Goal: Information Seeking & Learning: Check status

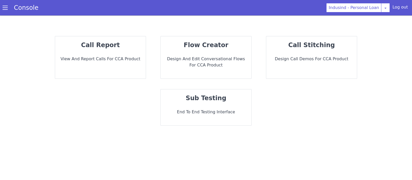
click at [110, 52] on div "call report View and report calls for CCA Product" at bounding box center [100, 57] width 91 height 42
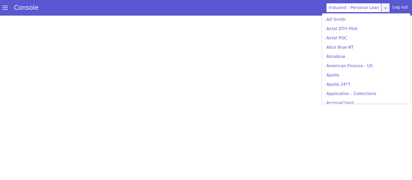
click at [390, 8] on link at bounding box center [385, 7] width 9 height 9
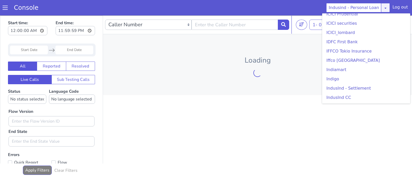
scroll to position [618, 0]
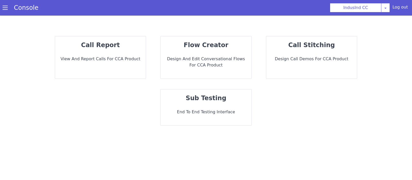
click at [100, 73] on div "call report View and report calls for CCA Product" at bounding box center [100, 57] width 91 height 42
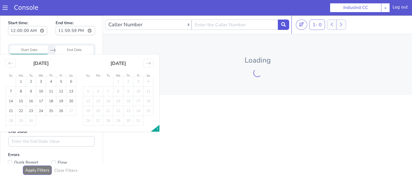
click at [28, 46] on input "Start Date" at bounding box center [29, 50] width 38 height 9
click at [40, 112] on td "24" at bounding box center [41, 111] width 10 height 10
type input "24 Sep 2025"
click at [40, 112] on td "24" at bounding box center [41, 111] width 10 height 10
type input "24 Sep 2025"
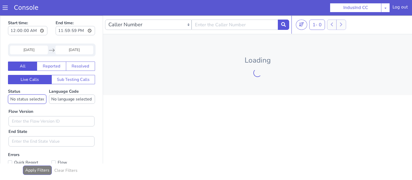
click at [8, 95] on select "No status selected HANGUP USER_HANGUP TRANSFER UNKNOWN" at bounding box center [27, 99] width 38 height 9
select select "HANGUP"
click option "HANGUP" at bounding box center [0, 15] width 0 height 0
select select "te"
click option "Telugu" at bounding box center [0, 15] width 0 height 0
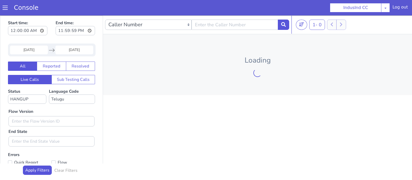
click at [181, 75] on div "Loading" at bounding box center [257, 64] width 309 height 61
click at [105, 20] on select "Caller Number Call UUID Custom Parameter" at bounding box center [148, 25] width 87 height 10
select select "customParameter"
click option "Custom Parameter" at bounding box center [0, 15] width 0 height 0
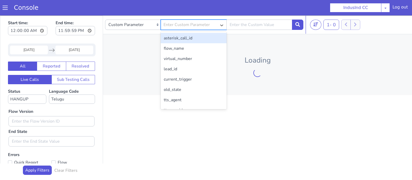
click at [199, 23] on div "Enter Custom Parameter" at bounding box center [187, 25] width 46 height 6
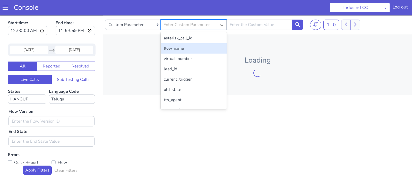
drag, startPoint x: 180, startPoint y: 52, endPoint x: 175, endPoint y: 48, distance: 6.4
click at [175, 48] on div "flow_name" at bounding box center [194, 48] width 66 height 10
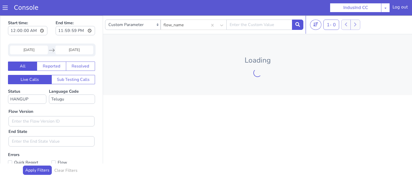
click at [175, 48] on div "Loading" at bounding box center [257, 64] width 309 height 61
click at [180, 112] on div "Caller Number Call UUID Custom Parameter flow_name 1 - 0 20 50 100 Loading" at bounding box center [257, 97] width 309 height 164
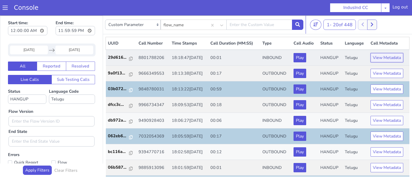
click at [388, 53] on button "View Metadata" at bounding box center [387, 57] width 33 height 9
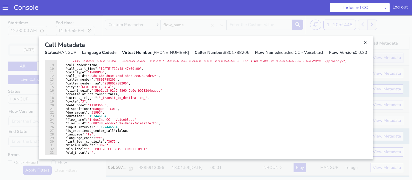
scroll to position [29, 0]
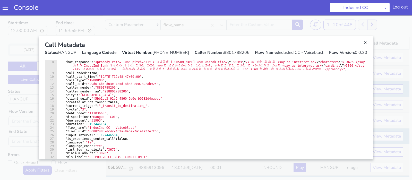
click at [402, 81] on link "Close" at bounding box center [206, 97] width 412 height 165
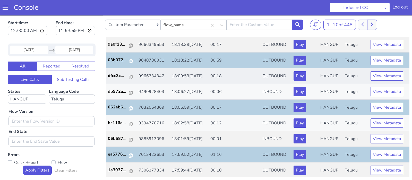
scroll to position [30, 0]
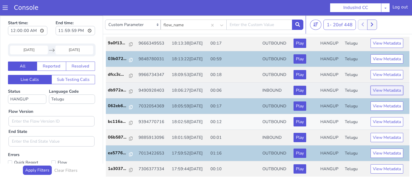
click at [389, 88] on button "View Metadata" at bounding box center [387, 90] width 33 height 9
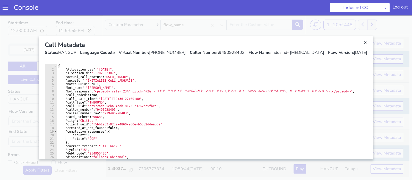
click at [394, 32] on link "Close" at bounding box center [206, 97] width 412 height 165
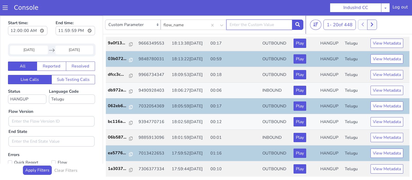
click at [256, 27] on input "text" at bounding box center [259, 25] width 66 height 10
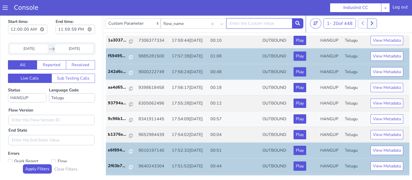
scroll to position [160, 0]
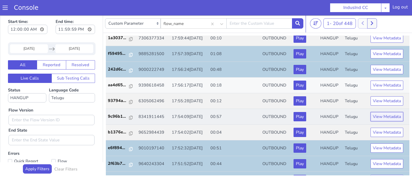
click at [386, 119] on button "View Metadata" at bounding box center [387, 116] width 33 height 9
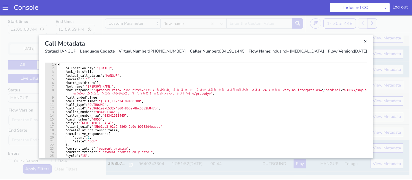
click at [398, 17] on link "Close" at bounding box center [206, 96] width 412 height 165
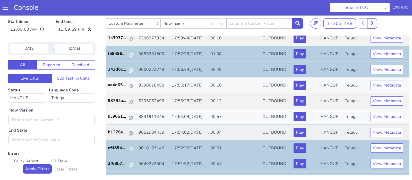
scroll to position [187, 0]
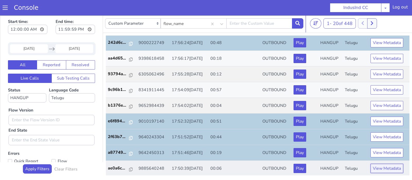
click at [385, 167] on button "View Metadata" at bounding box center [387, 168] width 33 height 9
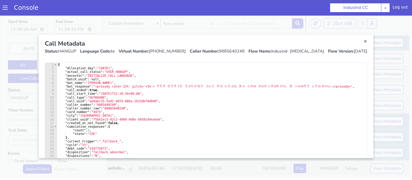
click at [404, 32] on link "Close" at bounding box center [206, 96] width 412 height 165
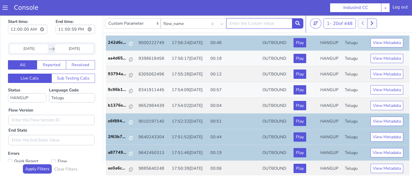
click at [238, 23] on input "text" at bounding box center [259, 23] width 66 height 10
paste input "Indusind CC Collections Use Case"
type input "Indusind CC Collections Use Case"
click at [298, 24] on icon at bounding box center [297, 23] width 5 height 5
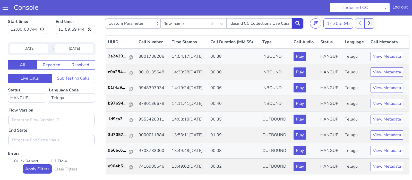
scroll to position [187, 0]
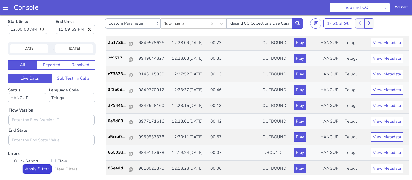
click at [39, 169] on button "Apply Filters" at bounding box center [37, 168] width 29 height 9
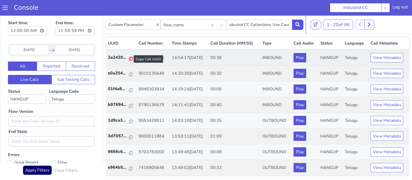
click at [129, 59] on icon at bounding box center [131, 59] width 4 height 4
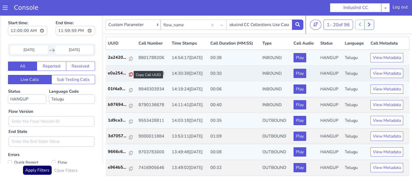
click at [130, 73] on icon at bounding box center [131, 74] width 4 height 4
click at [129, 105] on icon at bounding box center [131, 106] width 4 height 4
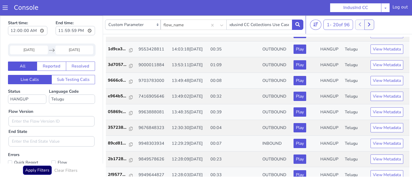
scroll to position [73, 0]
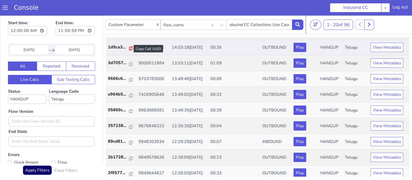
click at [129, 47] on icon at bounding box center [131, 48] width 4 height 4
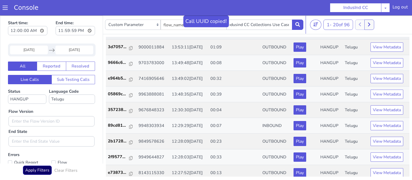
scroll to position [93, 0]
